Goal: Browse casually: Explore the website without a specific task or goal

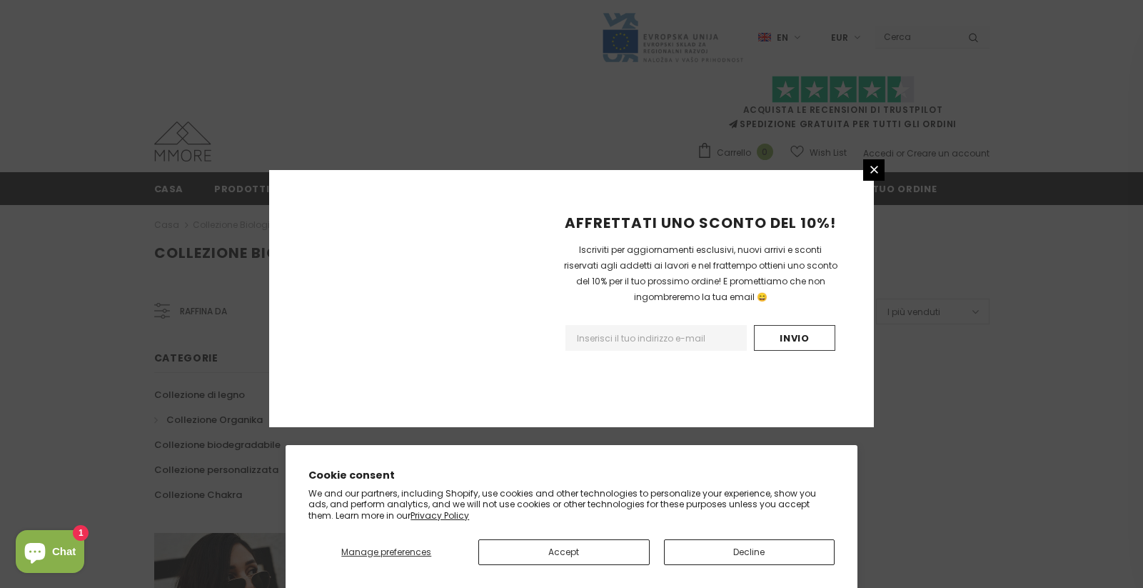
scroll to position [876, 0]
